Goal: Task Accomplishment & Management: Manage account settings

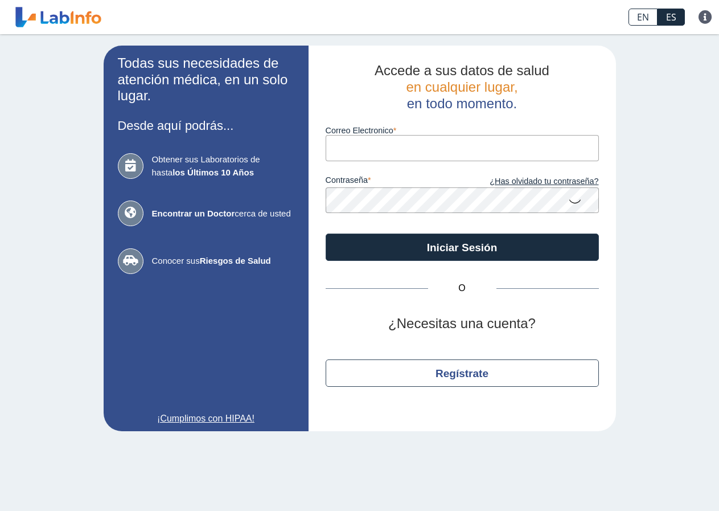
drag, startPoint x: 0, startPoint y: 0, endPoint x: 355, endPoint y: 143, distance: 383.1
click at [355, 143] on input "Correo Electronico" at bounding box center [462, 148] width 273 height 26
type input "[EMAIL_ADDRESS][DOMAIN_NAME]"
click at [326, 234] on button "Iniciar Sesión" at bounding box center [462, 247] width 273 height 27
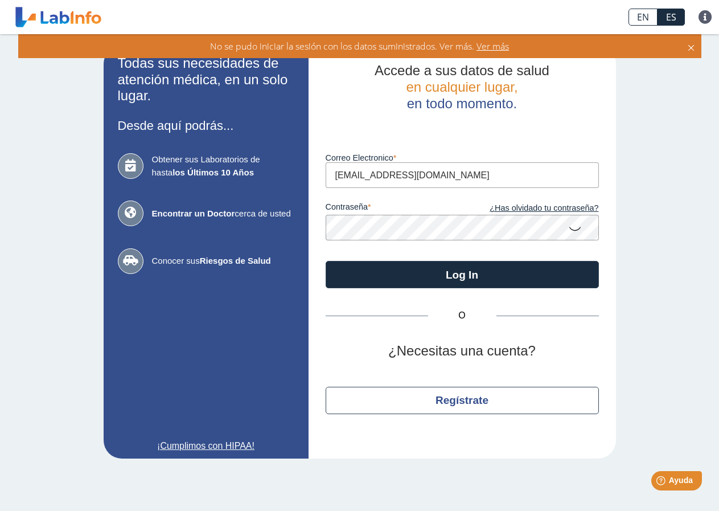
click at [326, 261] on button "Log In" at bounding box center [462, 274] width 273 height 27
click at [261, 221] on app-login "Todas sus necesidades de atención médica, en un solo lugar. Desde aquí podrás..…" at bounding box center [360, 252] width 513 height 413
click at [326, 261] on button "Log In" at bounding box center [462, 274] width 273 height 27
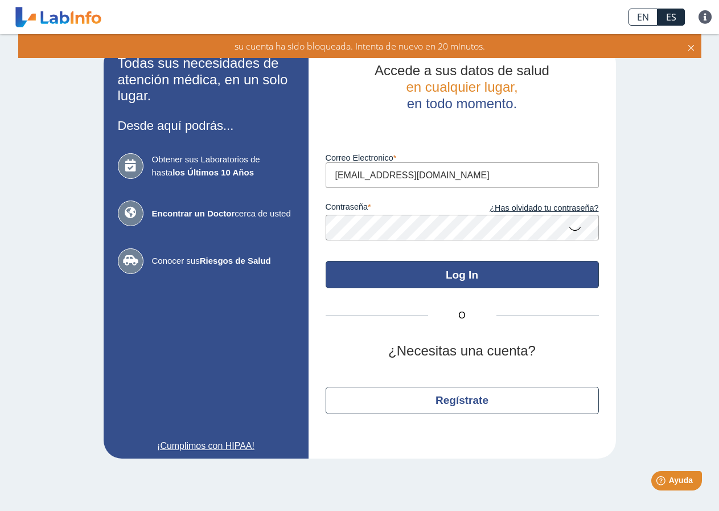
click at [456, 276] on button "Log In" at bounding box center [462, 274] width 273 height 27
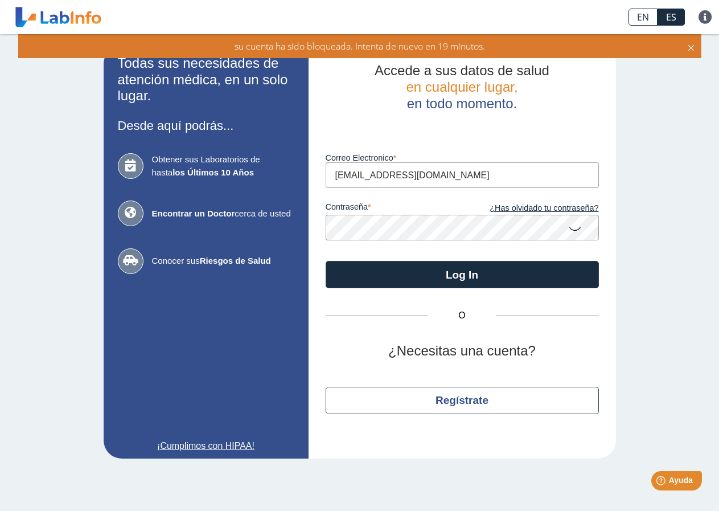
click at [572, 225] on icon at bounding box center [575, 228] width 14 height 22
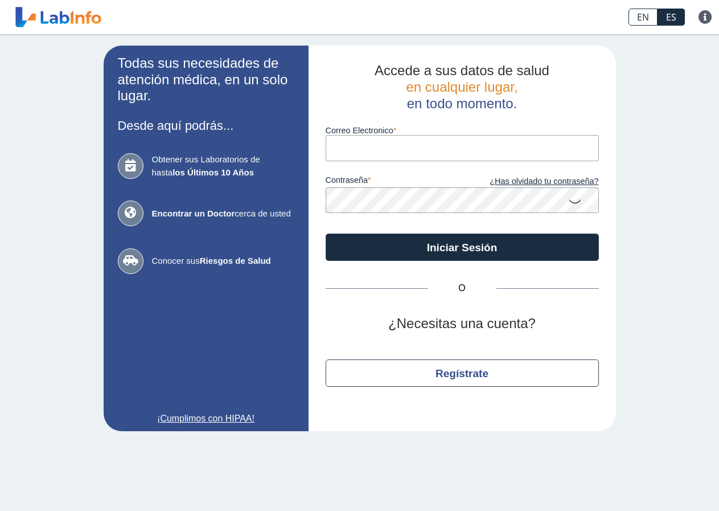
click at [350, 149] on input "Correo Electronico" at bounding box center [462, 148] width 273 height 26
type input "[EMAIL_ADDRESS][DOMAIN_NAME]"
click at [326, 234] on button "Iniciar Sesión" at bounding box center [462, 247] width 273 height 27
